Goal: Information Seeking & Learning: Learn about a topic

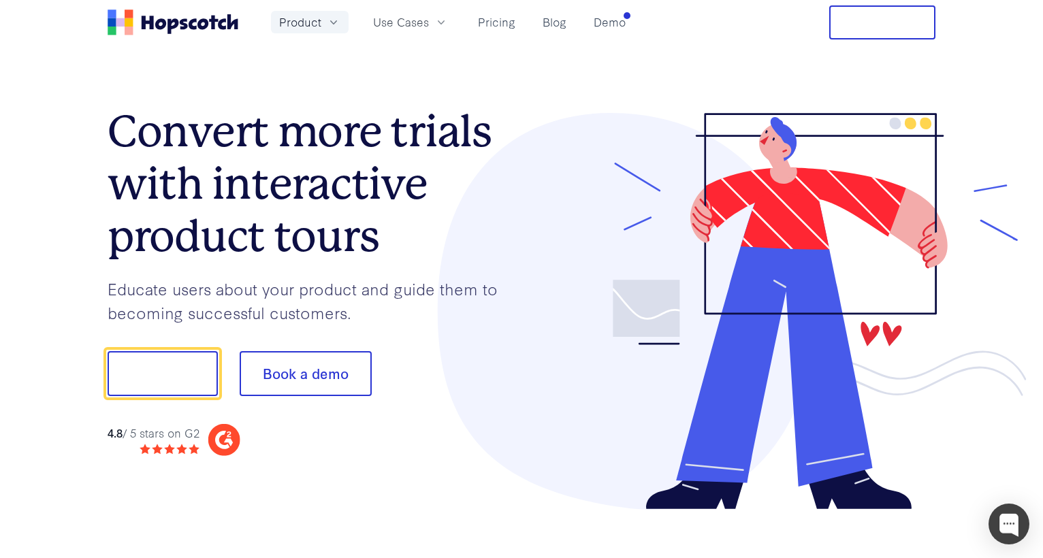
click at [307, 18] on span "Product" at bounding box center [300, 22] width 42 height 17
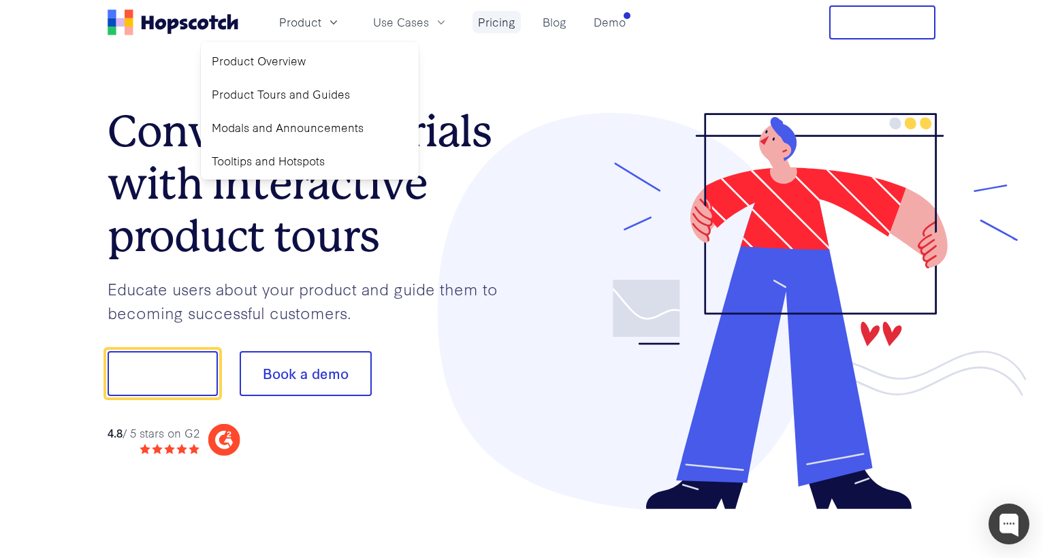
click at [506, 19] on link "Pricing" at bounding box center [496, 22] width 48 height 22
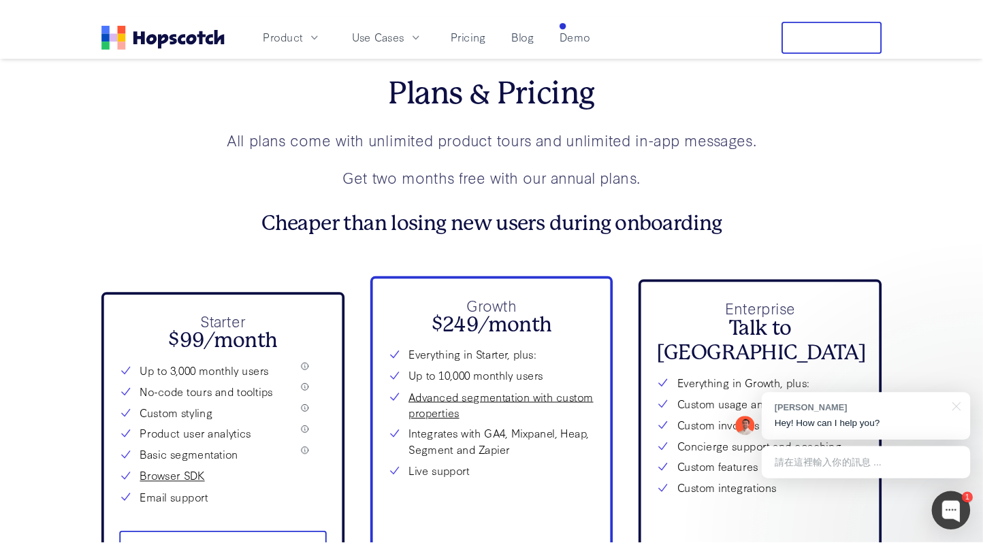
scroll to position [4776, 0]
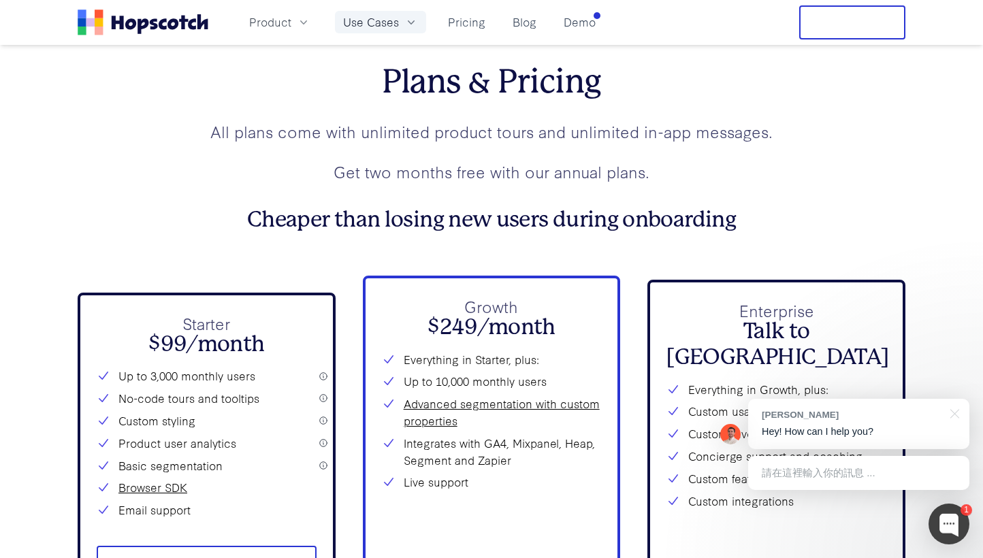
click at [392, 24] on span "Use Cases" at bounding box center [371, 22] width 56 height 17
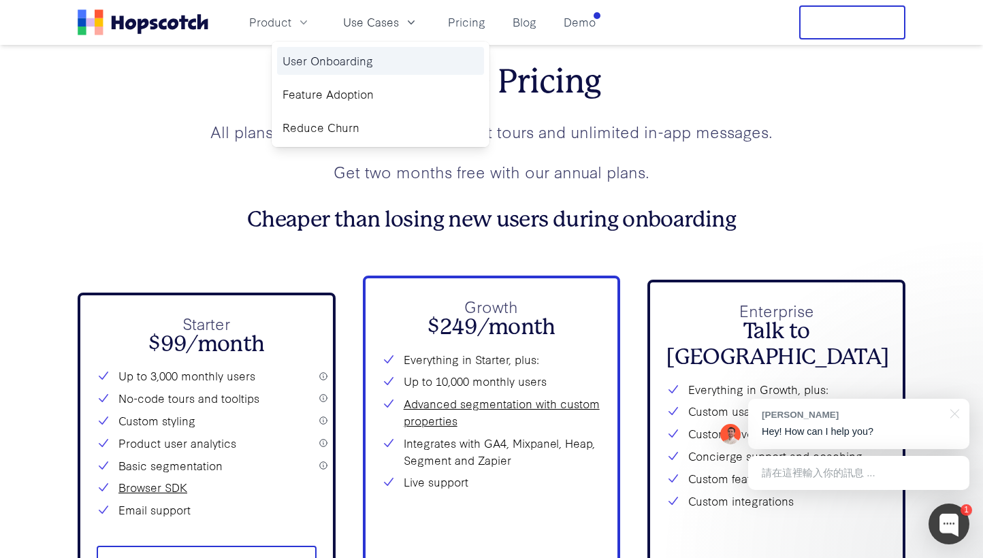
click at [333, 74] on link "User Onboarding" at bounding box center [380, 61] width 207 height 28
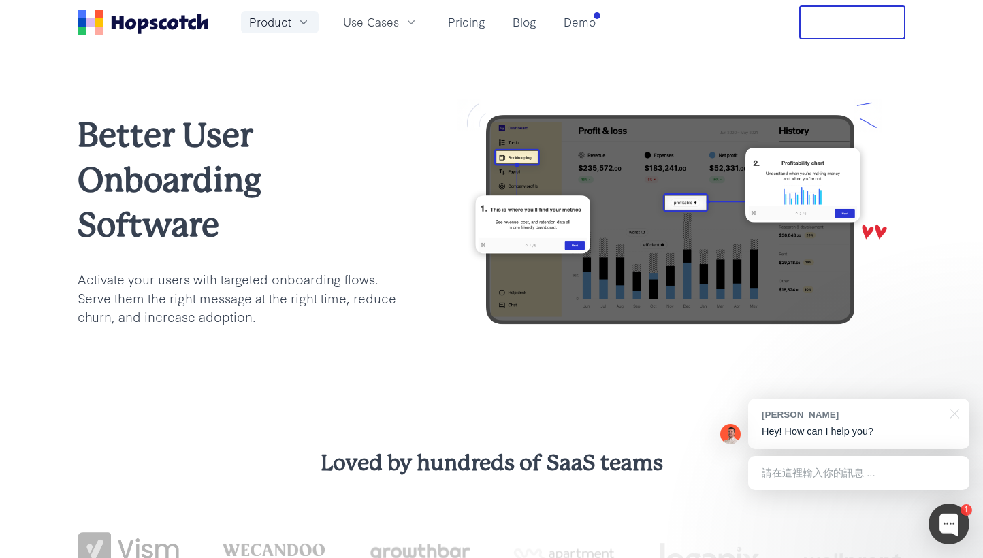
click at [285, 29] on span "Product" at bounding box center [270, 22] width 42 height 17
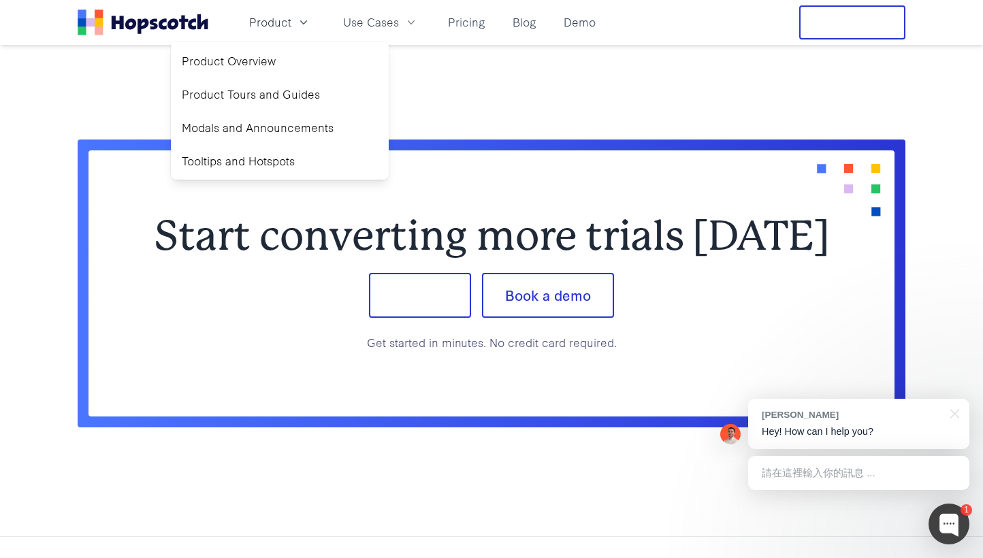
scroll to position [3311, 0]
